Goal: Information Seeking & Learning: Learn about a topic

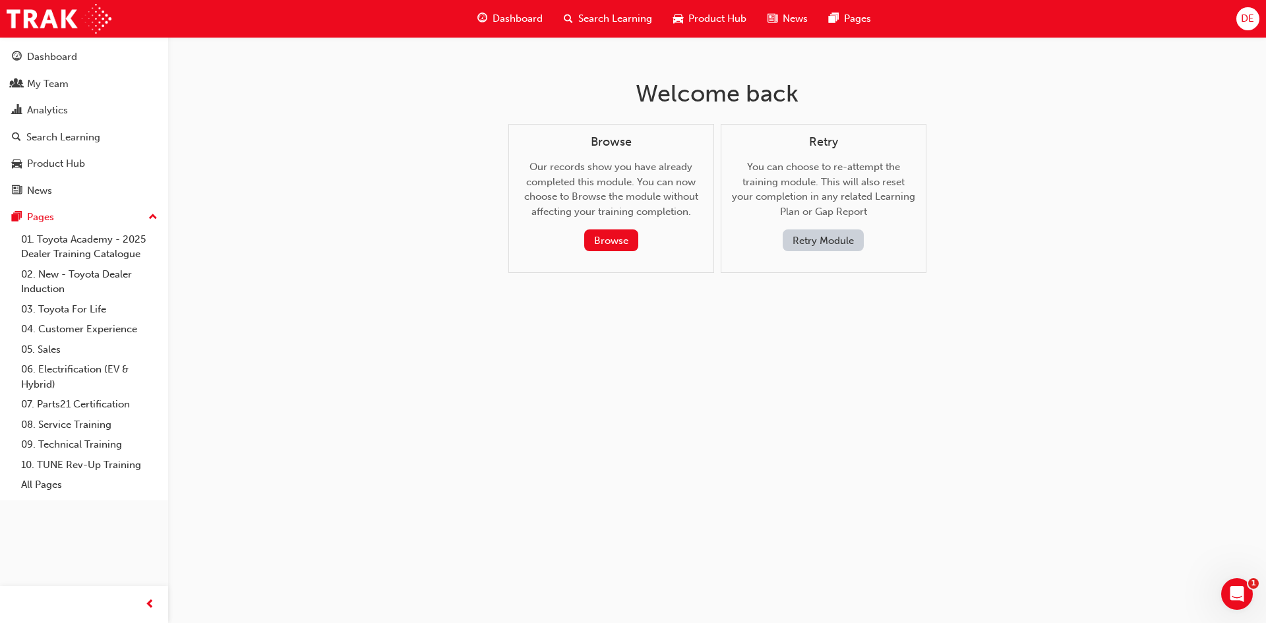
click at [802, 244] on button "Retry Module" at bounding box center [822, 240] width 81 height 22
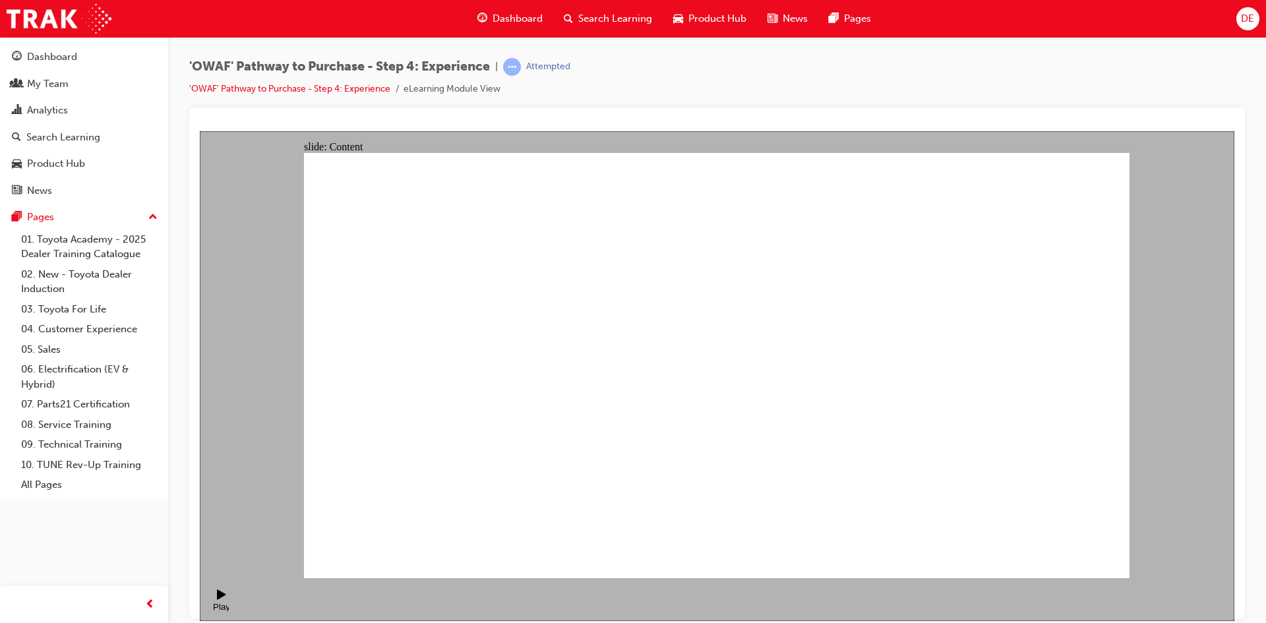
drag, startPoint x: 1222, startPoint y: 242, endPoint x: 1194, endPoint y: 186, distance: 62.5
click at [1226, 223] on div "slide: Content Rectangle 1 Rectangle Rectangle 1 The importance of a Test Drive…" at bounding box center [717, 376] width 1034 height 490
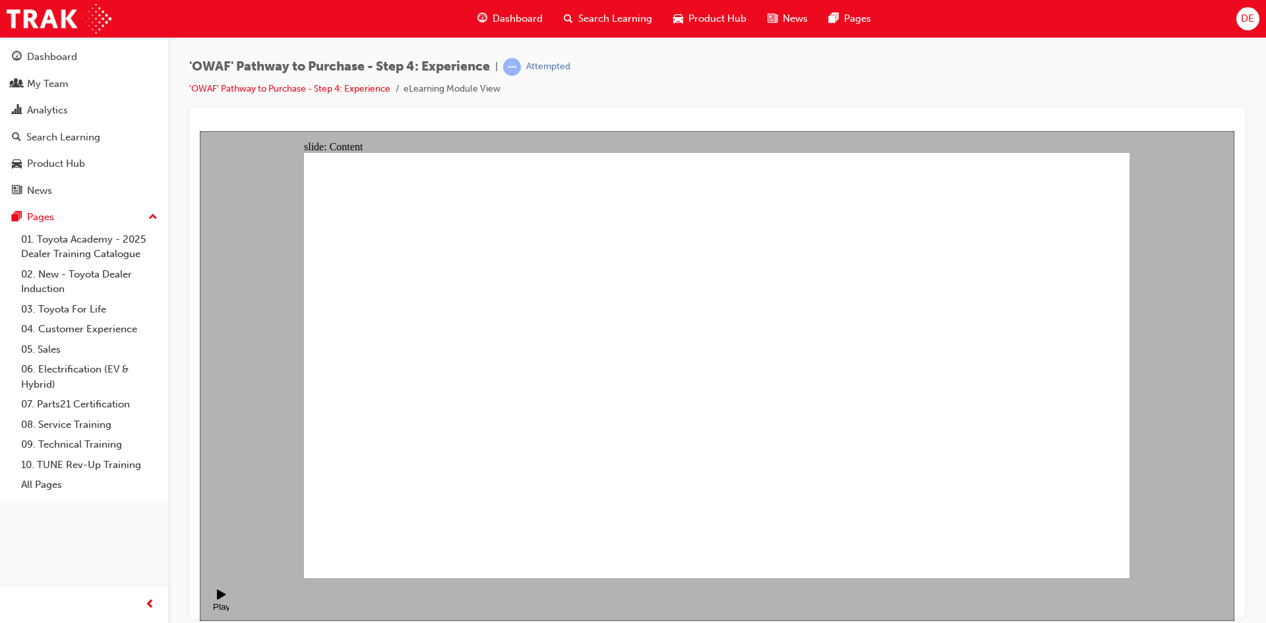
drag, startPoint x: 920, startPoint y: 450, endPoint x: 922, endPoint y: 459, distance: 9.4
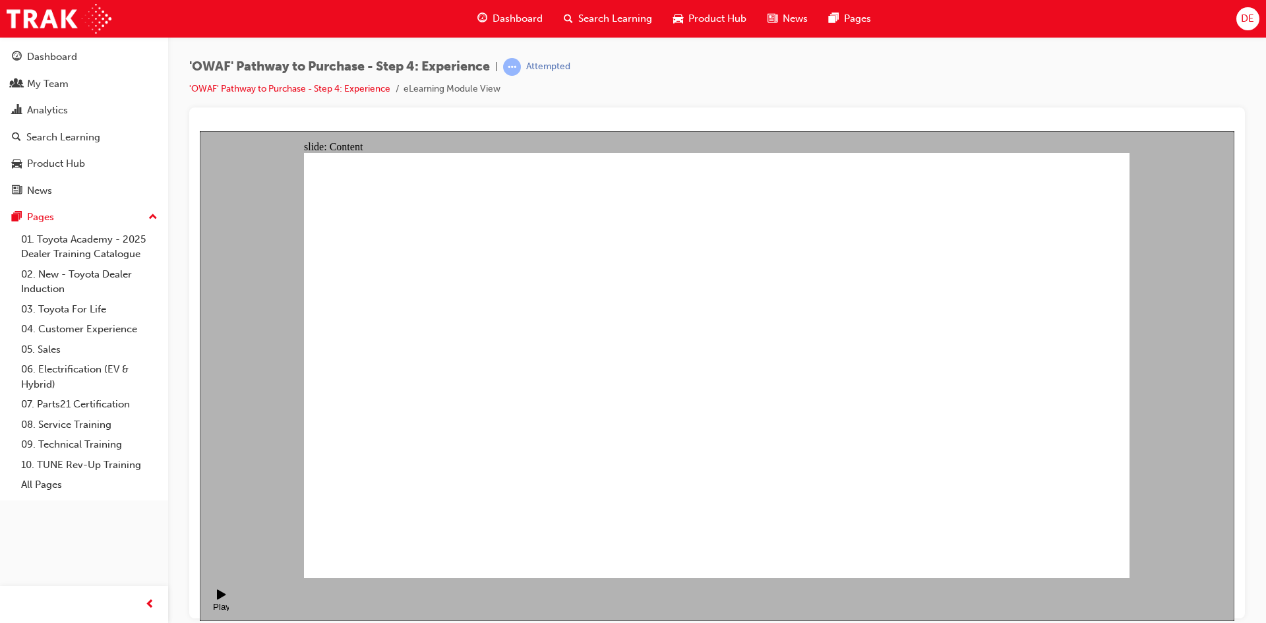
drag, startPoint x: 456, startPoint y: 320, endPoint x: 417, endPoint y: 324, distance: 39.7
